Goal: Task Accomplishment & Management: Manage account settings

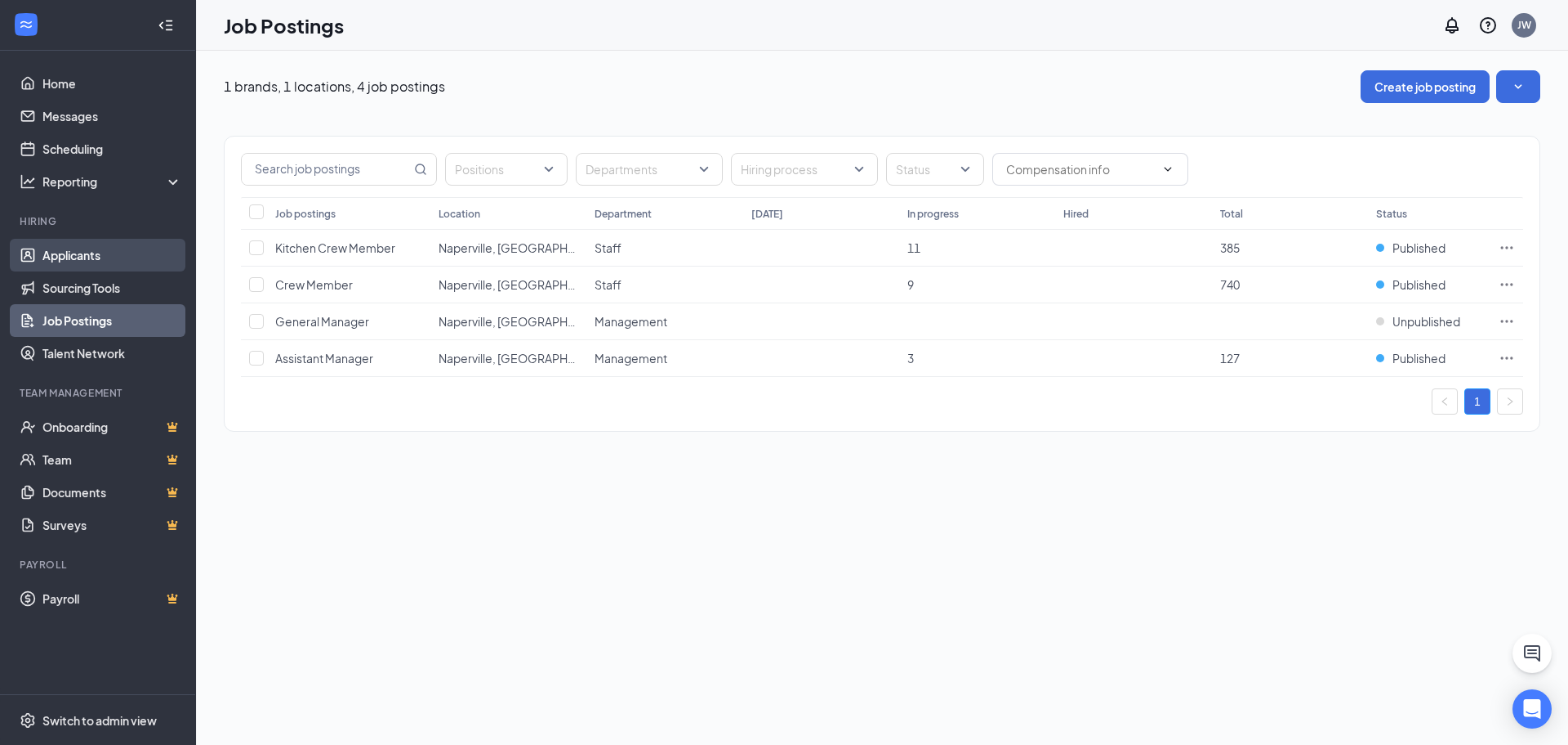
click at [80, 254] on link "Applicants" at bounding box center [112, 255] width 139 height 33
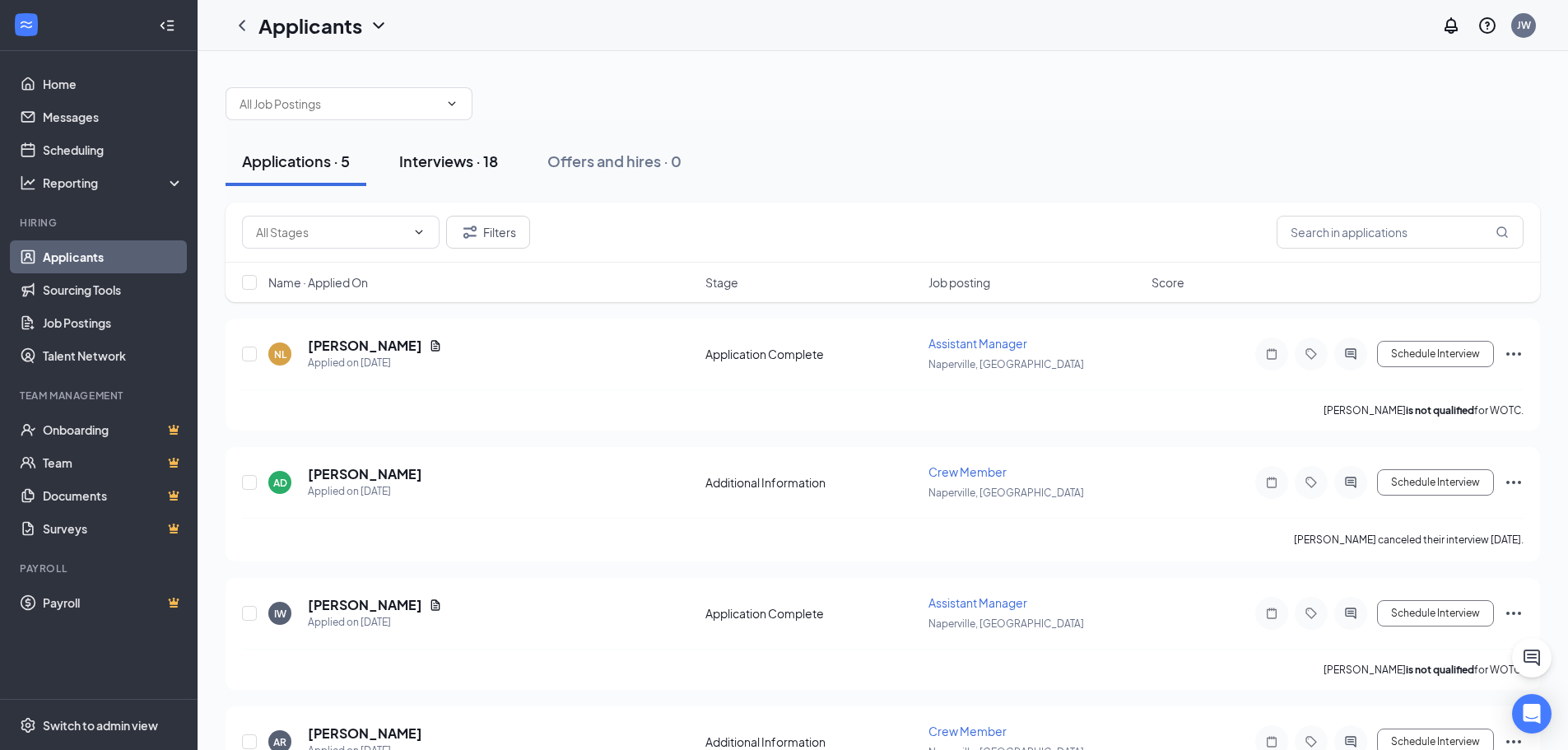
click at [474, 165] on div "Interviews · 18" at bounding box center [448, 161] width 99 height 21
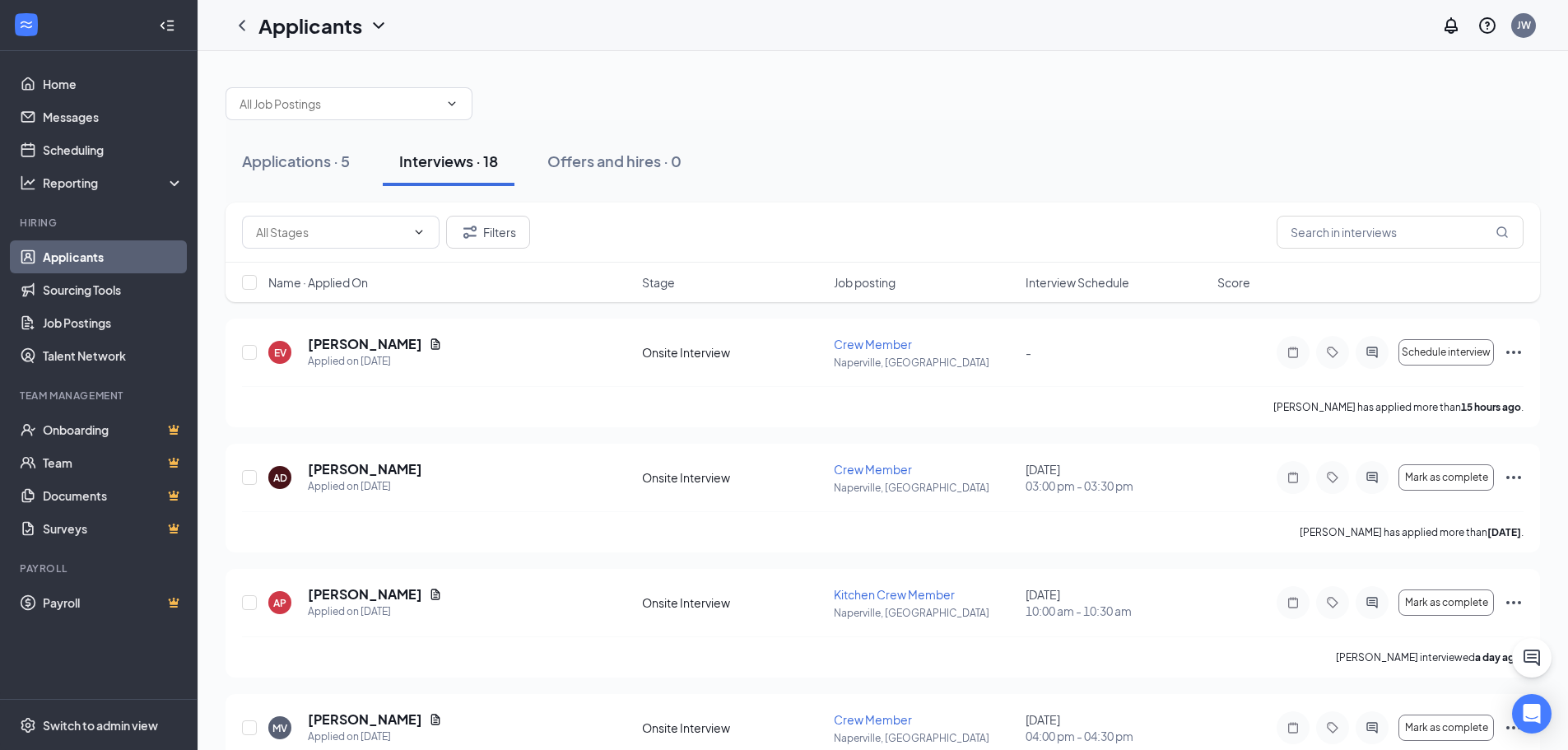
click at [1068, 278] on span "Interview Schedule" at bounding box center [1078, 282] width 104 height 16
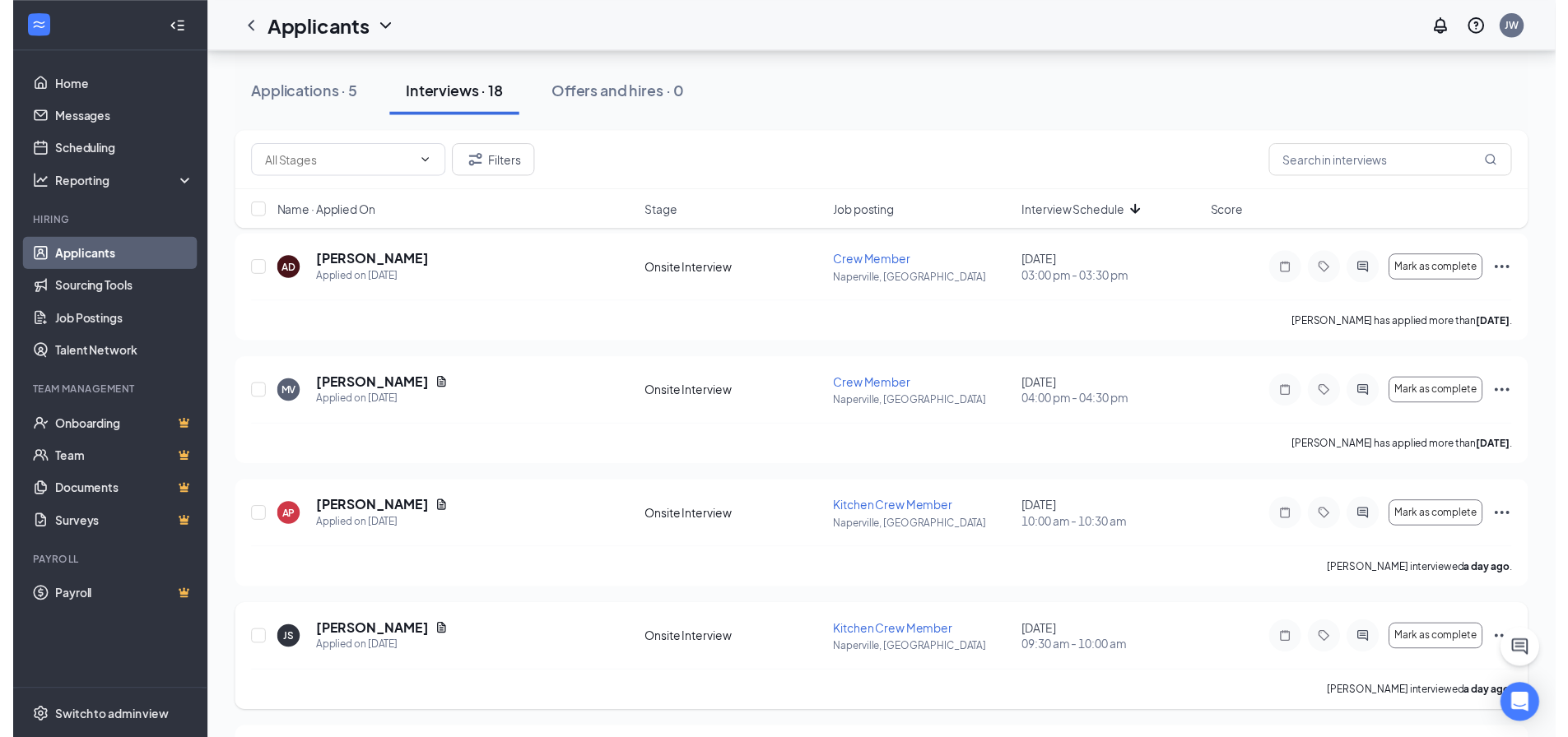
scroll to position [164, 0]
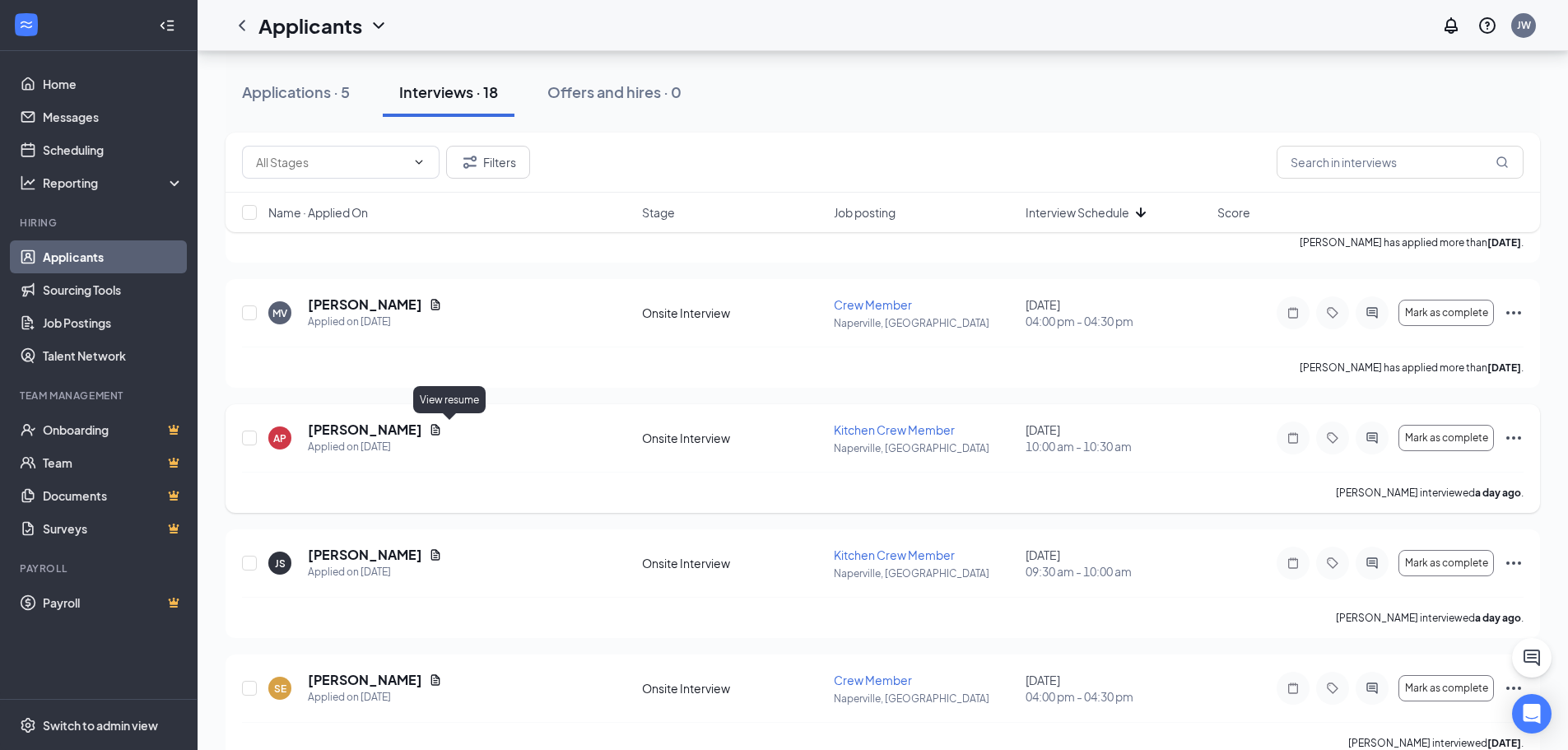
click at [442, 432] on icon "Document" at bounding box center [435, 430] width 13 height 13
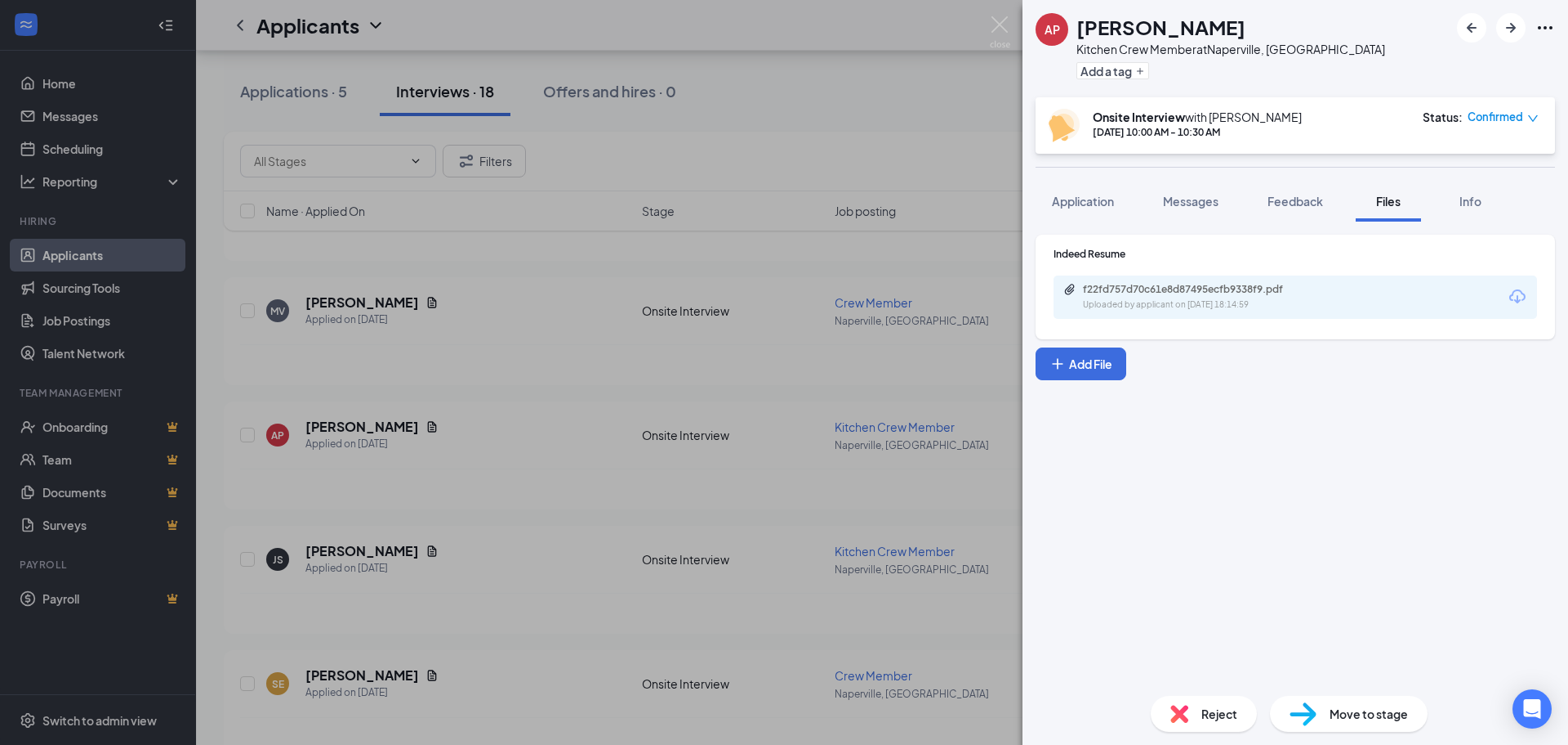
click at [1225, 295] on div "f22fd757d70c61e8d87495ecfb9338f9.pdf Uploaded by applicant on [DATE] 18:14:59" at bounding box center [1196, 297] width 265 height 29
click at [999, 13] on div "AP [PERSON_NAME] Kitchen Crew Member at [GEOGRAPHIC_DATA], [GEOGRAPHIC_DATA] Ad…" at bounding box center [784, 372] width 1568 height 745
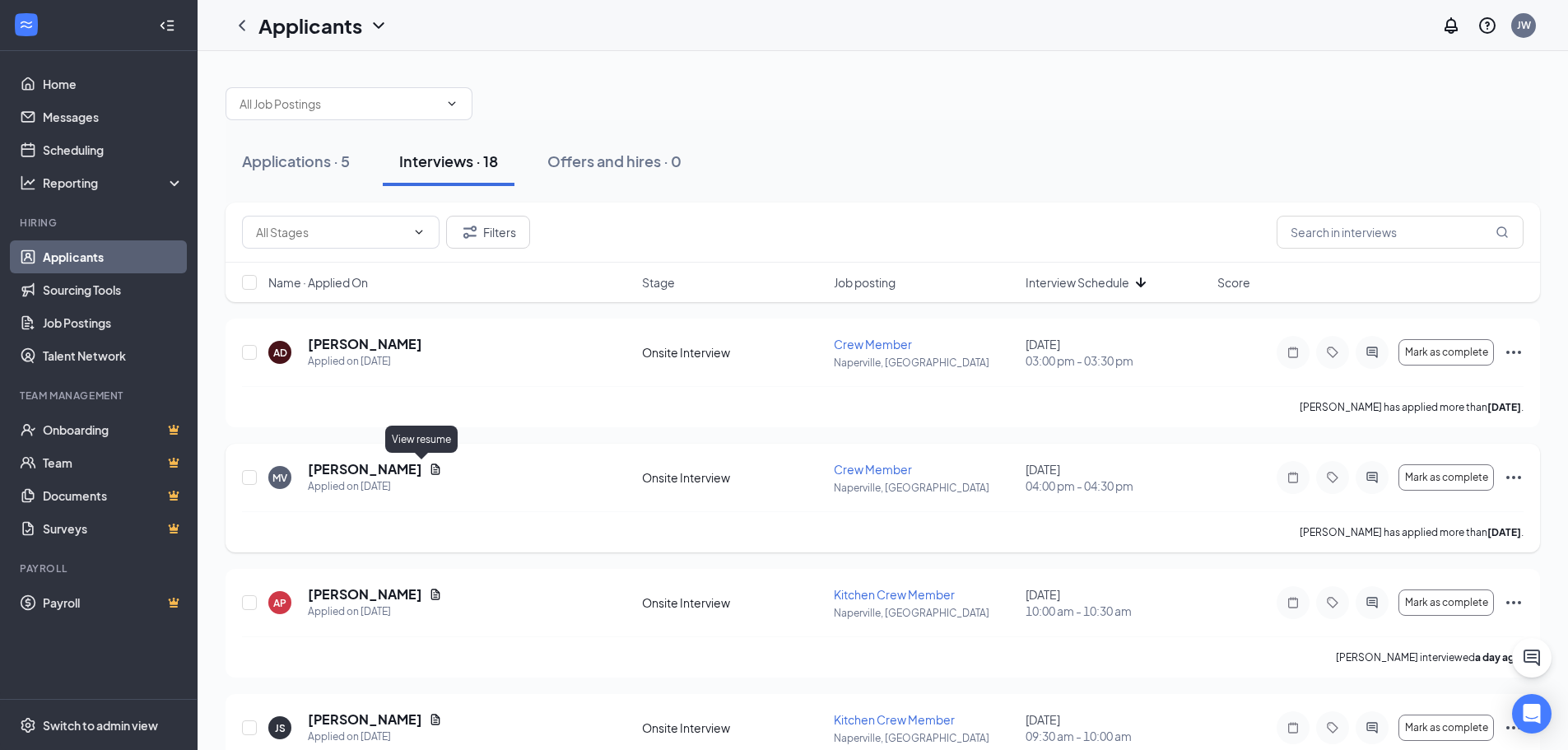
click at [432, 469] on icon "Document" at bounding box center [436, 469] width 9 height 11
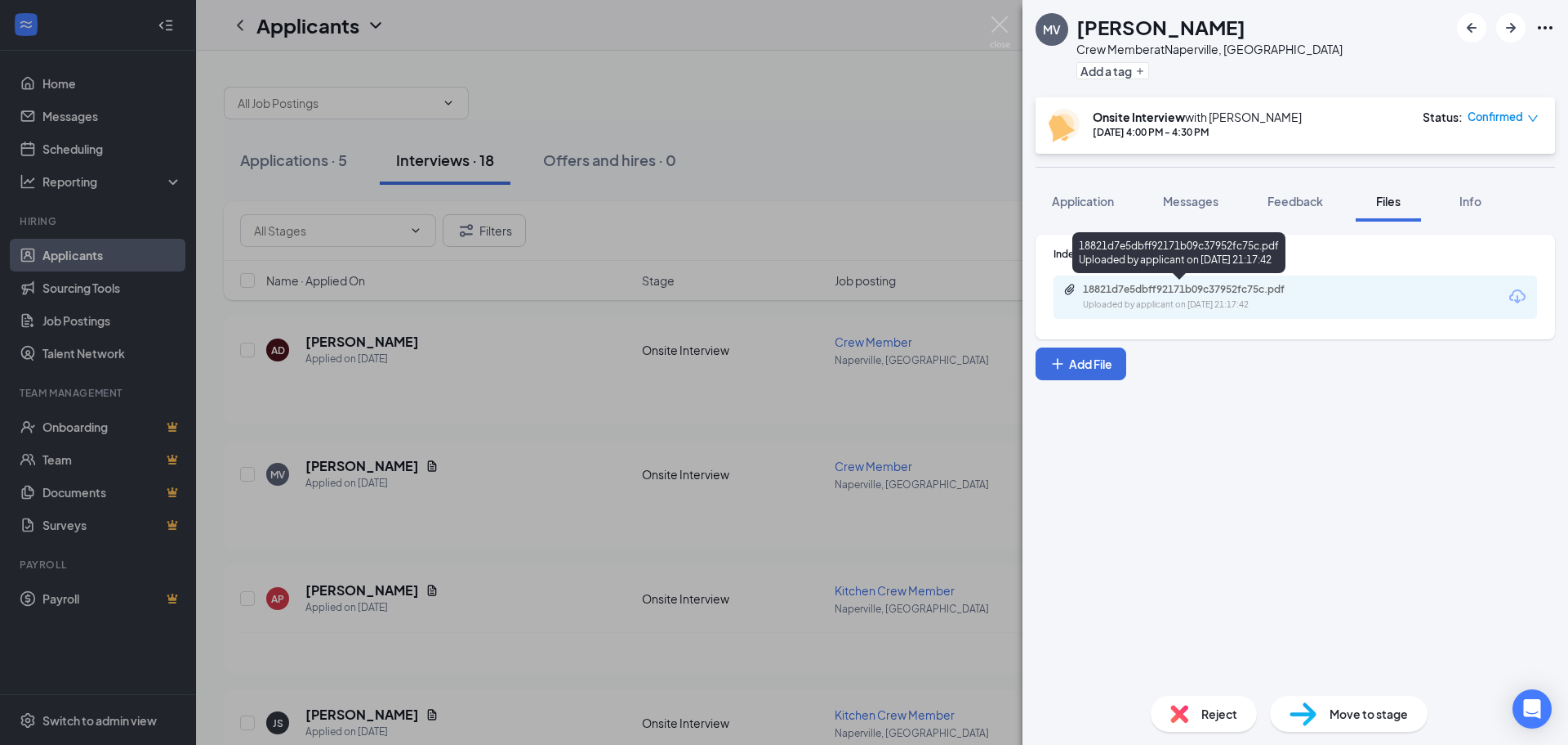
click at [1190, 295] on div "18821d7e5dbff92171b09c37952fc75c.pdf Uploaded by applicant on [DATE] 21:17:42" at bounding box center [1196, 297] width 265 height 29
click at [994, 26] on img at bounding box center [1000, 32] width 21 height 32
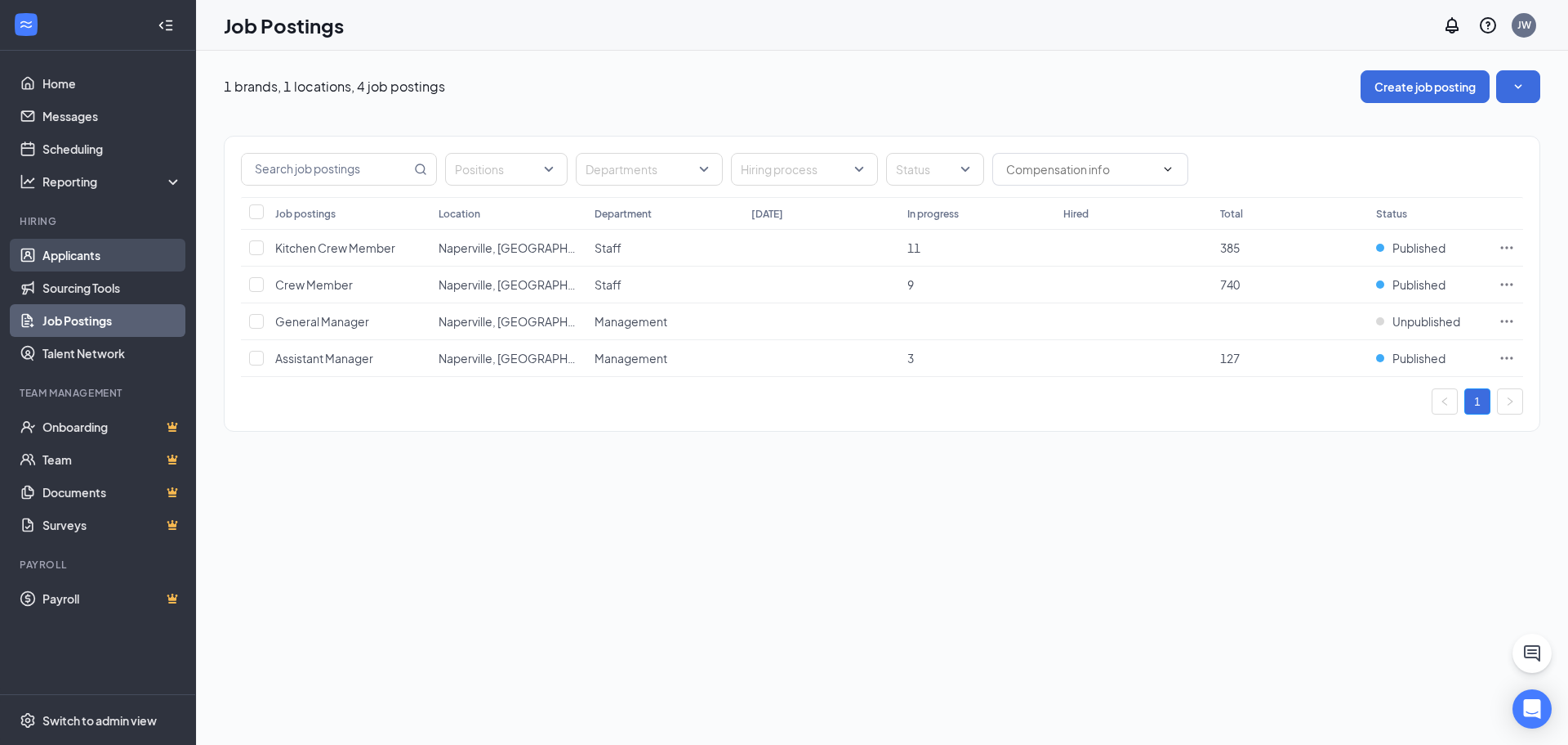
click at [81, 261] on link "Applicants" at bounding box center [112, 255] width 139 height 33
